Goal: Task Accomplishment & Management: Manage account settings

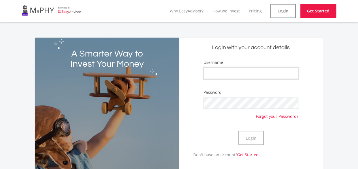
type input "Dustinio"
click at [227, 132] on div "Login" at bounding box center [251, 138] width 95 height 28
click at [238, 131] on button "Login" at bounding box center [250, 138] width 25 height 14
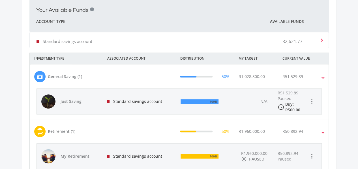
scroll to position [143, 0]
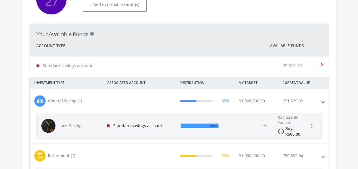
click at [296, 65] on p "R2,621.77" at bounding box center [293, 66] width 20 height 6
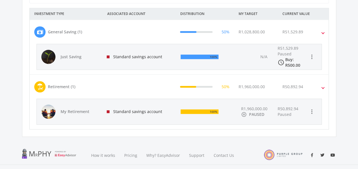
scroll to position [171, 0]
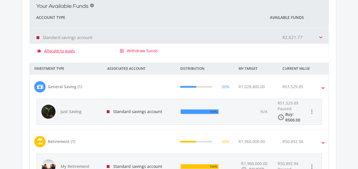
click at [54, 48] on link "Allocate to goals" at bounding box center [59, 51] width 31 height 6
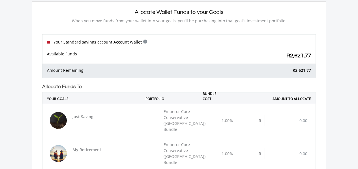
scroll to position [57, 0]
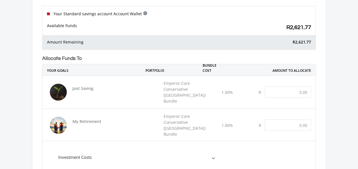
click at [294, 95] on div "R" at bounding box center [283, 92] width 56 height 20
click at [294, 93] on input "text" at bounding box center [288, 92] width 46 height 11
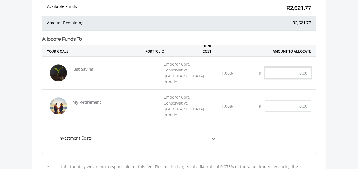
scroll to position [85, 0]
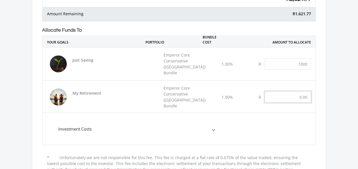
type input "1,000.00"
click at [294, 93] on input "text" at bounding box center [288, 96] width 46 height 11
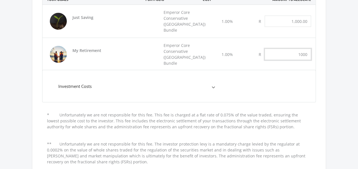
scroll to position [170, 0]
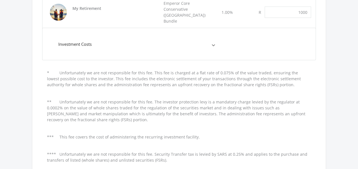
type input "1,000.00"
click at [214, 41] on span at bounding box center [213, 44] width 2 height 7
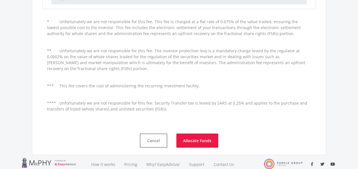
scroll to position [368, 0]
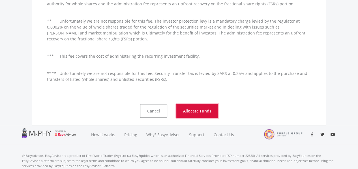
click at [202, 104] on button "Allocate Funds" at bounding box center [197, 111] width 42 height 14
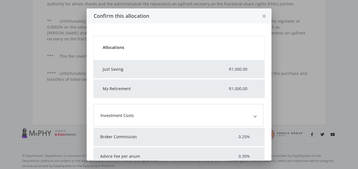
scroll to position [0, 0]
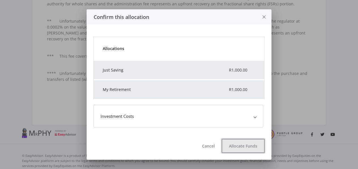
click at [238, 148] on button "Allocate Funds" at bounding box center [243, 146] width 43 height 14
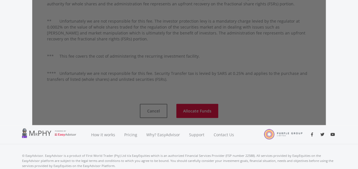
scroll to position [41, 0]
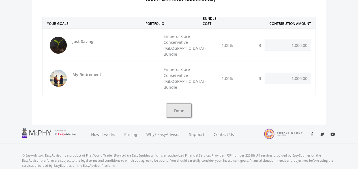
click at [180, 104] on button "Done" at bounding box center [179, 111] width 25 height 14
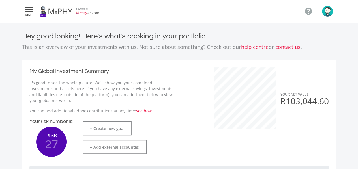
click at [331, 12] on img "button" at bounding box center [327, 11] width 11 height 11
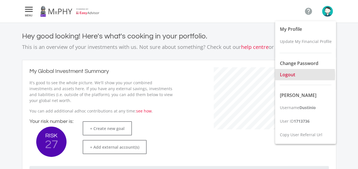
click at [284, 75] on span "Logout" at bounding box center [287, 75] width 15 height 6
